Goal: Find specific page/section

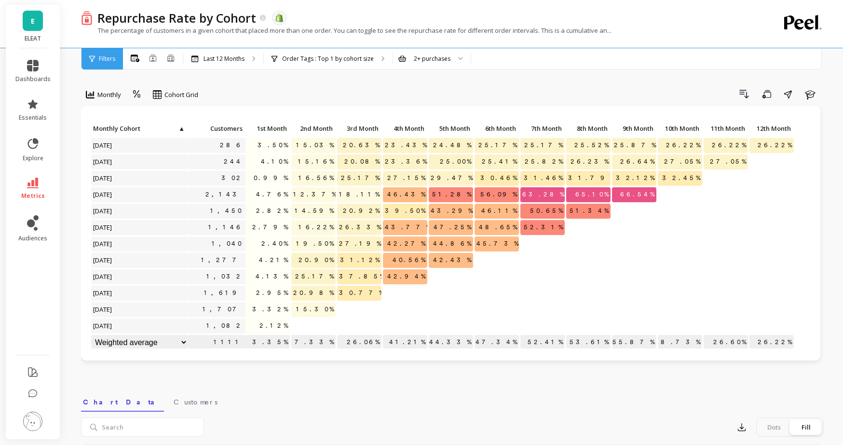
click at [36, 25] on link "E" at bounding box center [33, 21] width 20 height 20
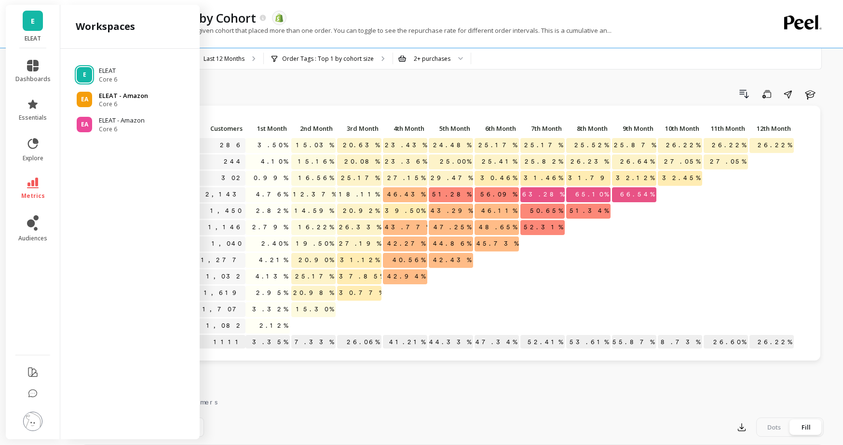
click at [104, 100] on span "Core 6" at bounding box center [123, 104] width 49 height 8
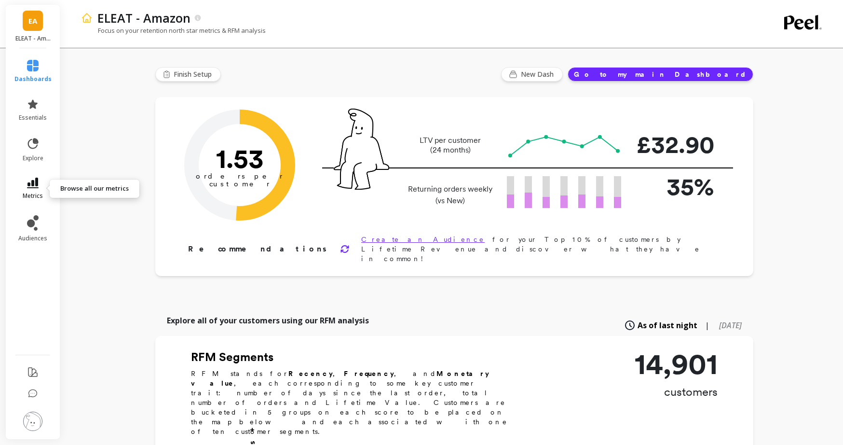
click at [38, 186] on icon at bounding box center [33, 182] width 12 height 11
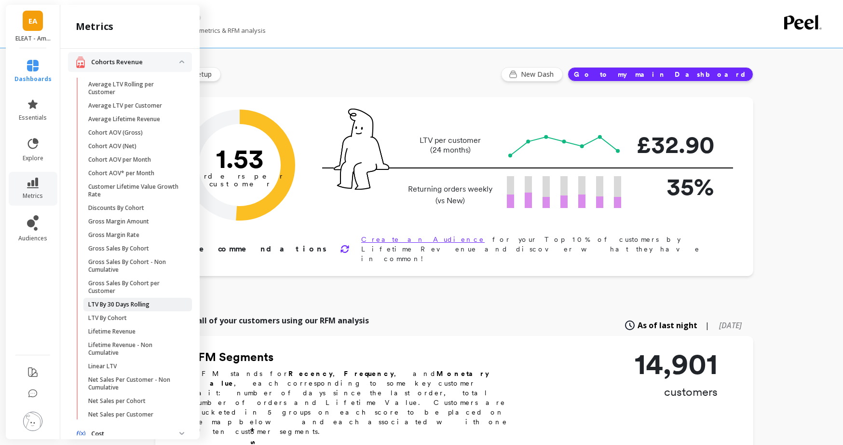
scroll to position [29, 0]
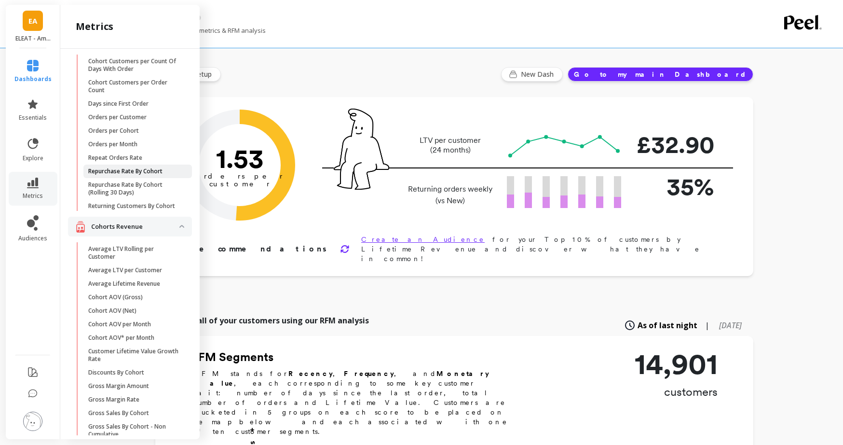
click at [153, 168] on p "Repurchase Rate By Cohort" at bounding box center [125, 171] width 74 height 8
